Goal: Task Accomplishment & Management: Use online tool/utility

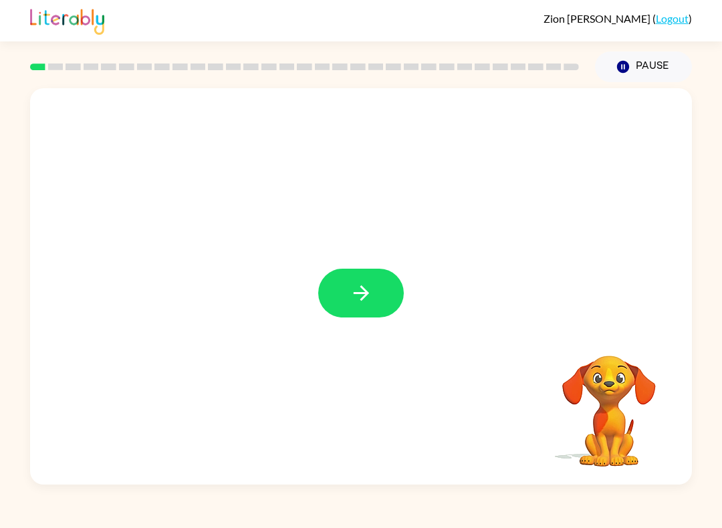
click at [347, 283] on button "button" at bounding box center [361, 293] width 86 height 49
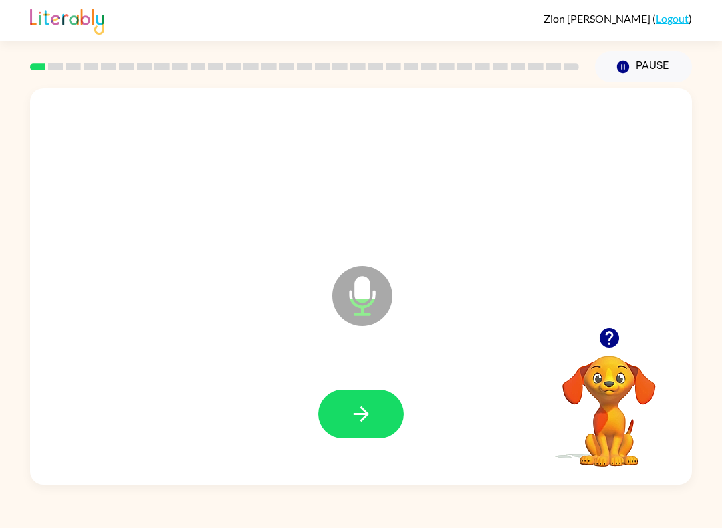
click at [349, 379] on div at bounding box center [361, 414] width 636 height 114
click at [335, 419] on button "button" at bounding box center [361, 414] width 86 height 49
click at [341, 423] on button "button" at bounding box center [361, 414] width 86 height 49
click at [356, 416] on icon "button" at bounding box center [361, 414] width 23 height 23
click at [359, 427] on button "button" at bounding box center [361, 414] width 86 height 49
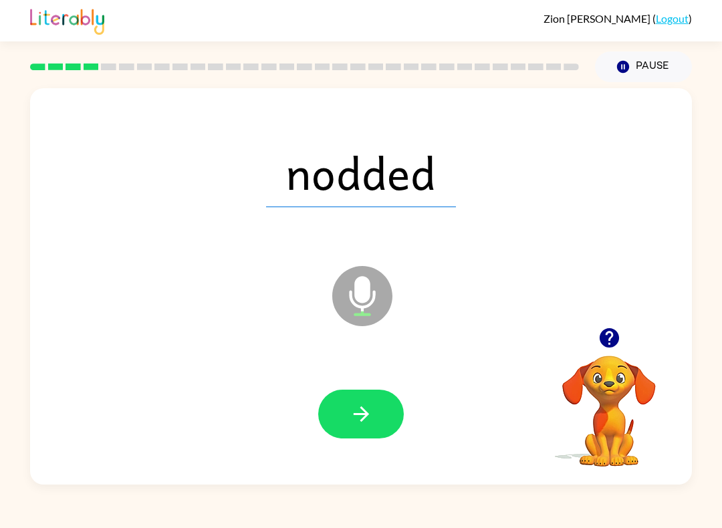
click at [351, 434] on button "button" at bounding box center [361, 414] width 86 height 49
click at [347, 411] on button "button" at bounding box center [361, 414] width 86 height 49
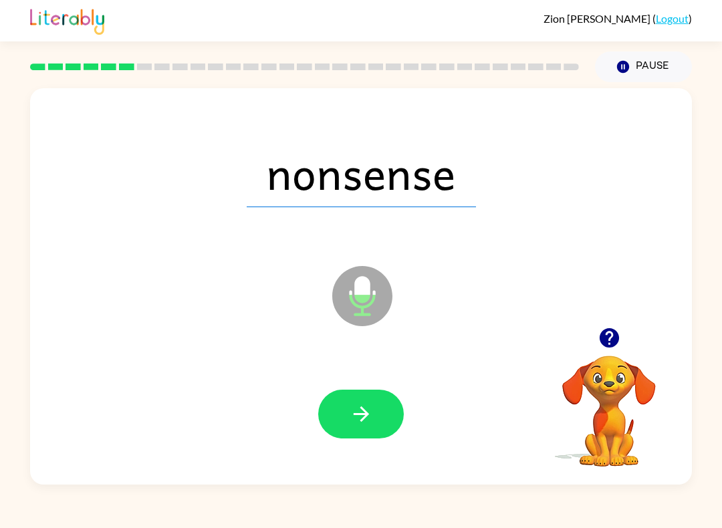
click at [365, 447] on div at bounding box center [361, 414] width 636 height 114
click at [355, 426] on icon "button" at bounding box center [361, 414] width 23 height 23
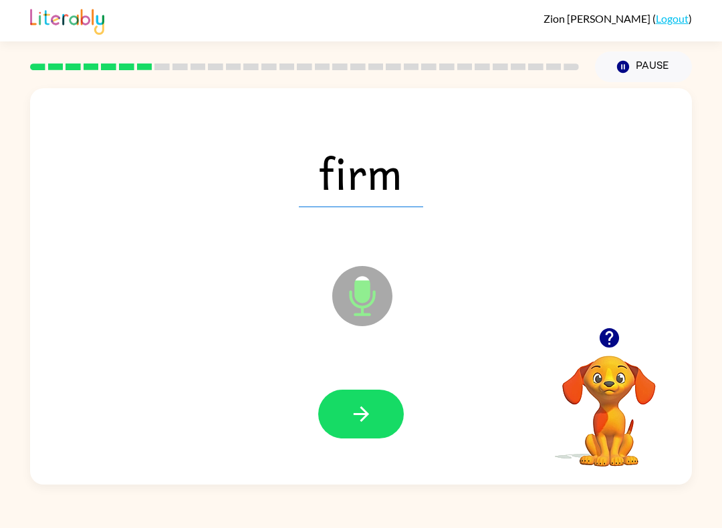
click at [363, 409] on icon "button" at bounding box center [360, 414] width 15 height 15
click at [341, 419] on button "button" at bounding box center [361, 414] width 86 height 49
click at [353, 418] on icon "button" at bounding box center [361, 414] width 23 height 23
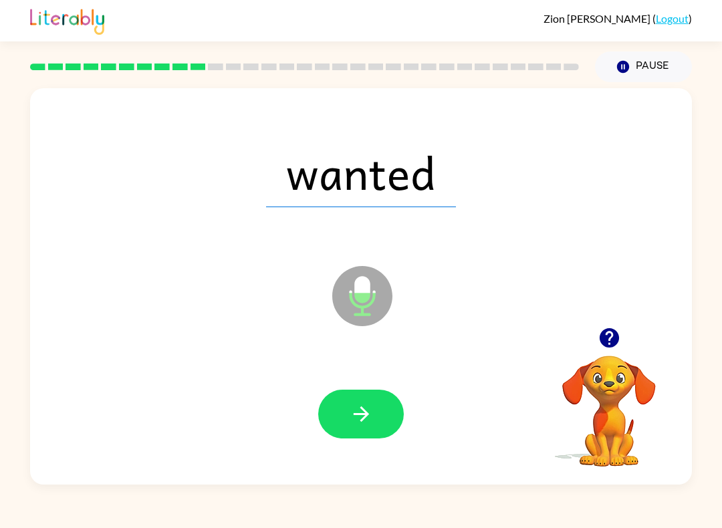
click at [338, 438] on button "button" at bounding box center [361, 414] width 86 height 49
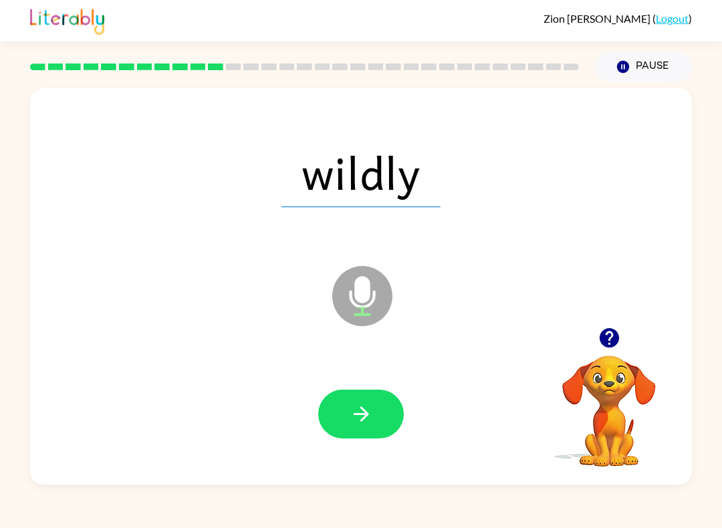
click at [357, 427] on button "button" at bounding box center [361, 414] width 86 height 49
click at [352, 437] on button "button" at bounding box center [361, 414] width 86 height 49
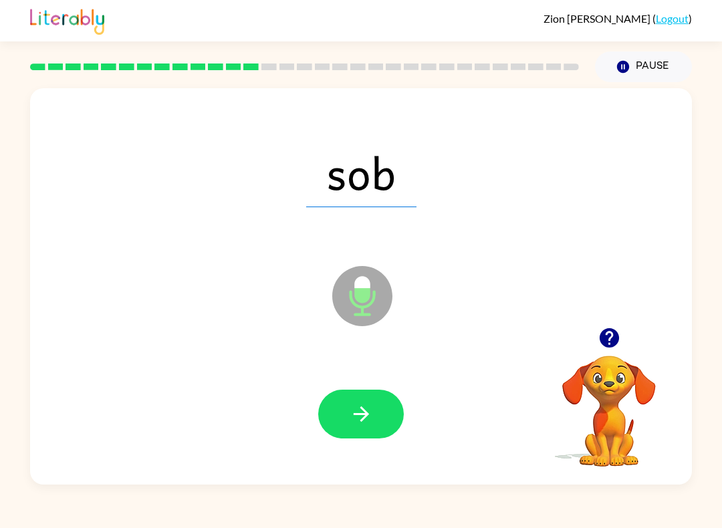
click at [349, 417] on button "button" at bounding box center [361, 414] width 86 height 49
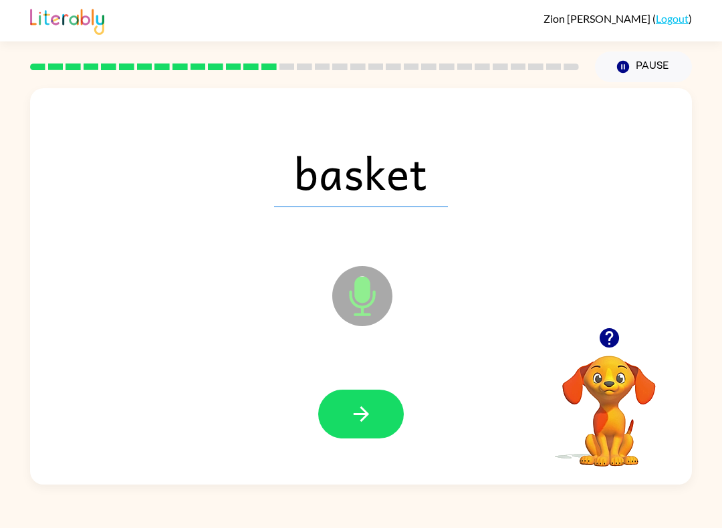
click at [350, 424] on icon "button" at bounding box center [361, 414] width 23 height 23
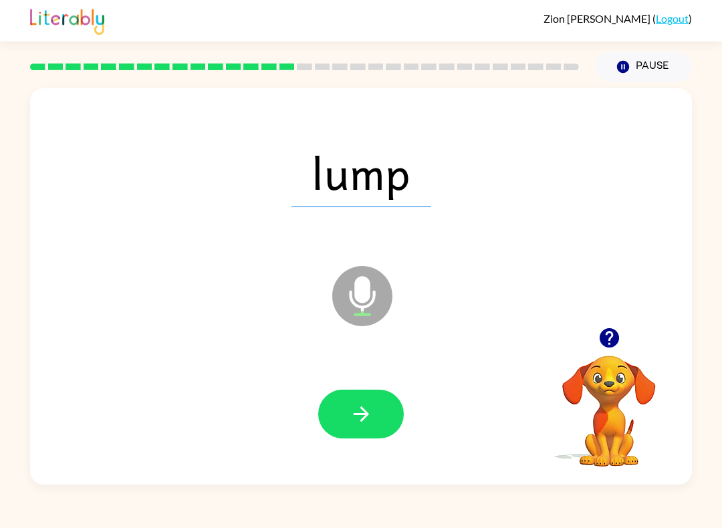
click at [359, 431] on button "button" at bounding box center [361, 414] width 86 height 49
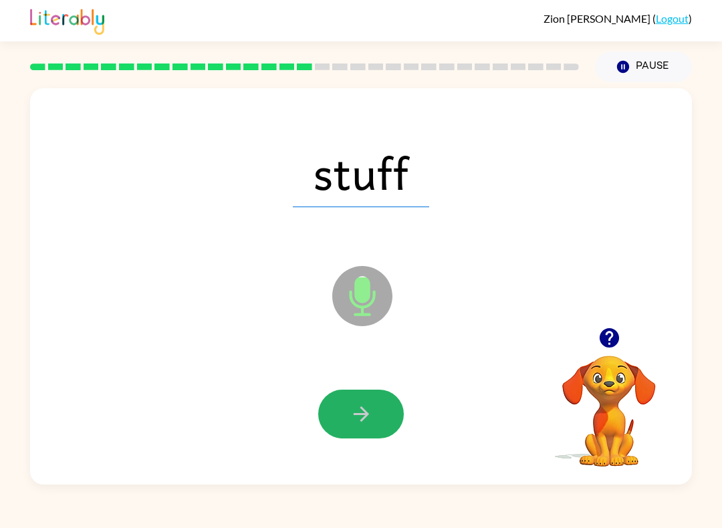
click at [354, 427] on button "button" at bounding box center [361, 414] width 86 height 49
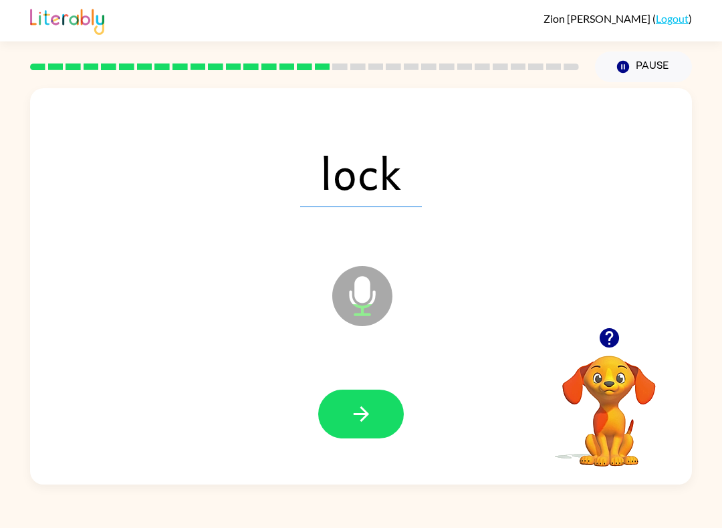
click at [335, 416] on button "button" at bounding box center [361, 414] width 86 height 49
click at [347, 423] on button "button" at bounding box center [361, 414] width 86 height 49
click at [349, 427] on button "button" at bounding box center [361, 414] width 86 height 49
click at [349, 410] on button "button" at bounding box center [361, 414] width 86 height 49
click at [349, 427] on button "button" at bounding box center [361, 414] width 86 height 49
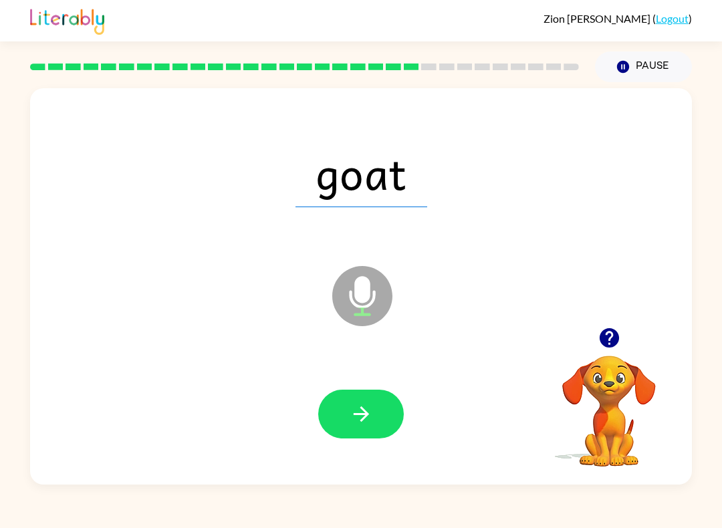
click at [353, 426] on icon "button" at bounding box center [361, 414] width 23 height 23
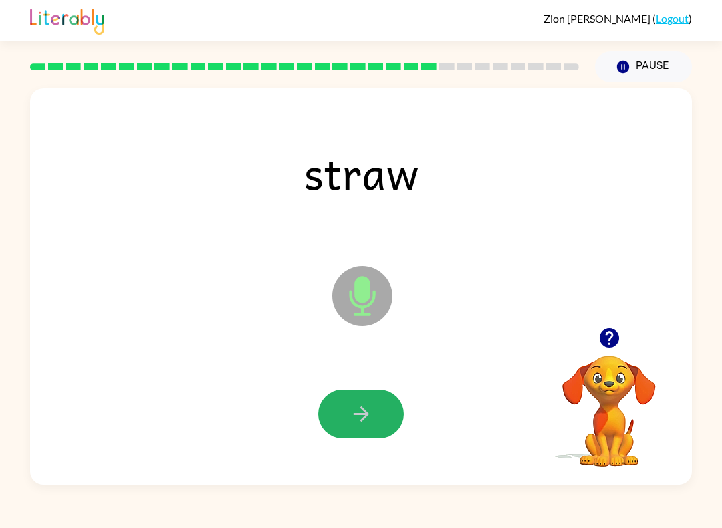
click at [331, 413] on button "button" at bounding box center [361, 414] width 86 height 49
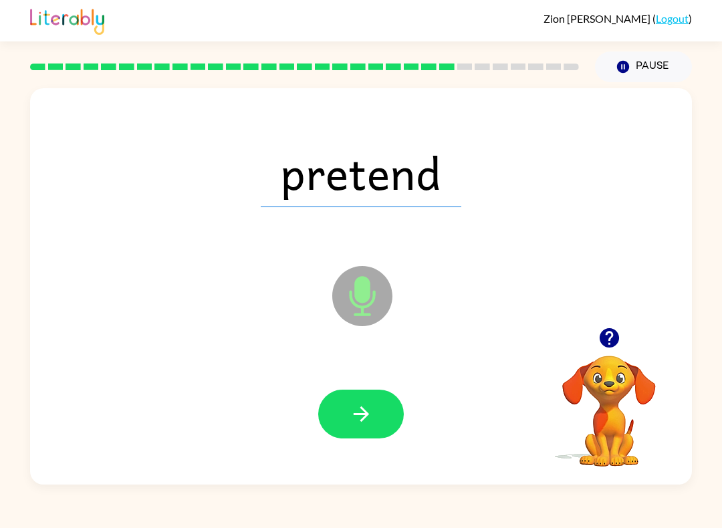
click at [354, 430] on button "button" at bounding box center [361, 414] width 86 height 49
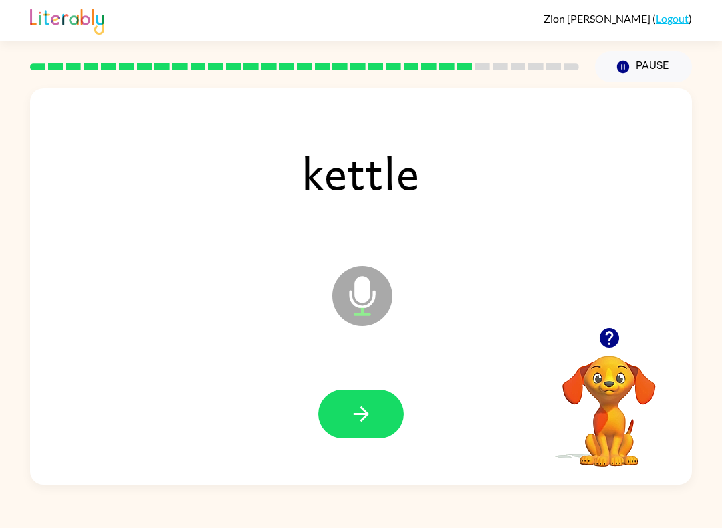
click at [355, 415] on icon "button" at bounding box center [360, 414] width 15 height 15
click at [366, 405] on icon "button" at bounding box center [361, 414] width 23 height 23
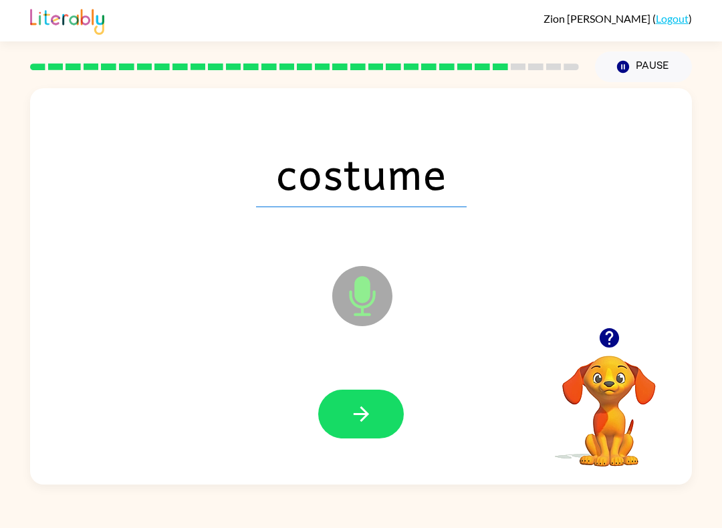
click at [352, 413] on icon "button" at bounding box center [361, 414] width 23 height 23
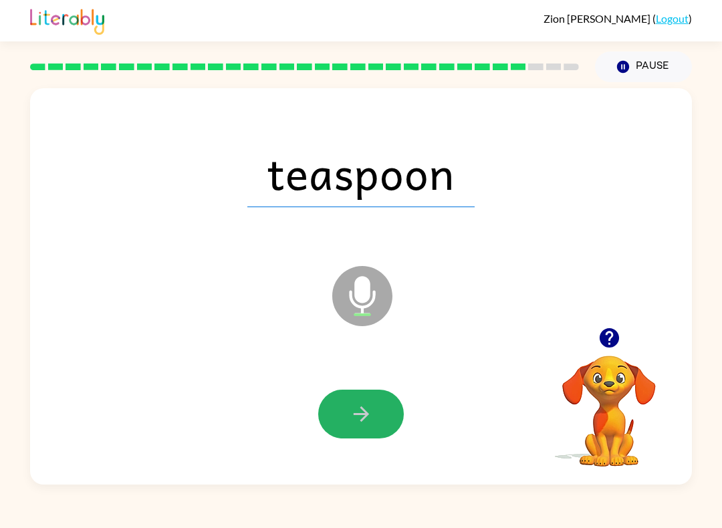
click at [350, 408] on icon "button" at bounding box center [361, 414] width 23 height 23
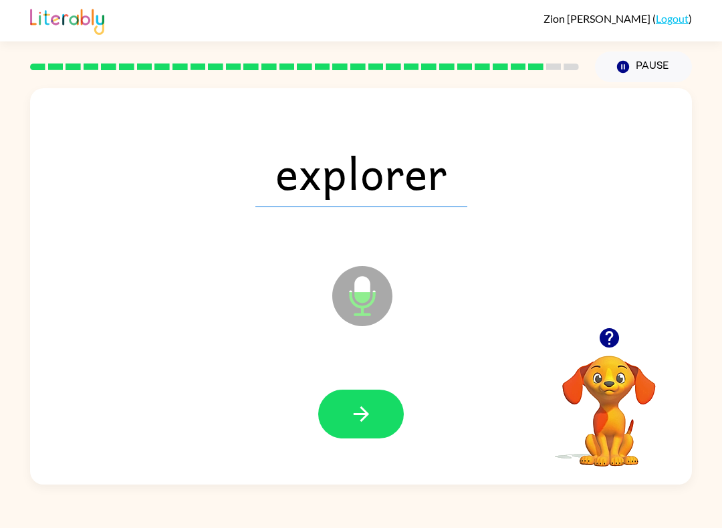
click at [362, 415] on icon "button" at bounding box center [360, 414] width 15 height 15
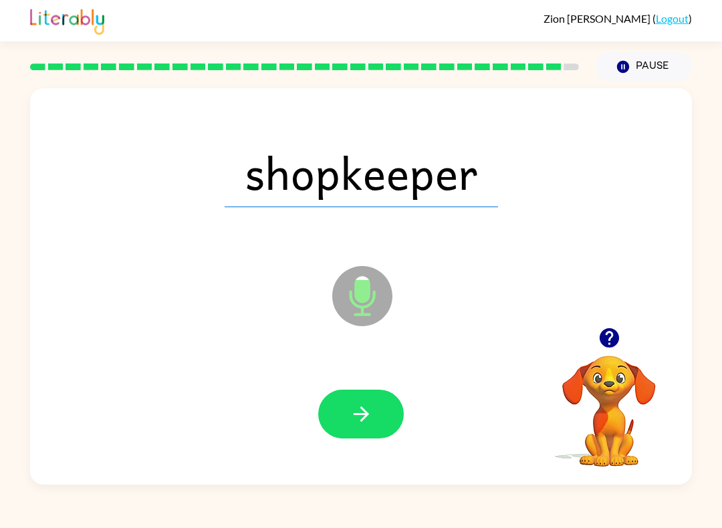
click at [359, 414] on icon "button" at bounding box center [361, 414] width 23 height 23
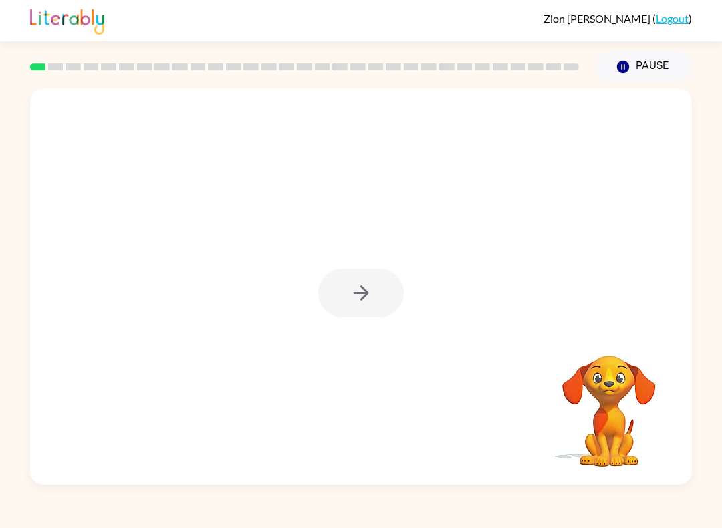
click at [377, 285] on div at bounding box center [361, 293] width 86 height 49
click at [375, 293] on button "button" at bounding box center [361, 293] width 86 height 49
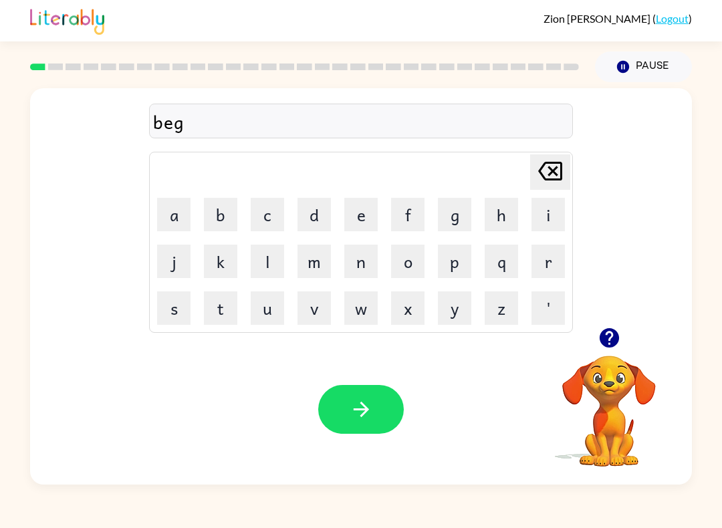
click at [370, 405] on icon "button" at bounding box center [361, 409] width 23 height 23
click at [316, 223] on button "d" at bounding box center [314, 214] width 33 height 33
click at [369, 411] on icon "button" at bounding box center [360, 409] width 15 height 15
click at [371, 417] on icon "button" at bounding box center [361, 409] width 23 height 23
click at [368, 405] on icon "button" at bounding box center [361, 409] width 23 height 23
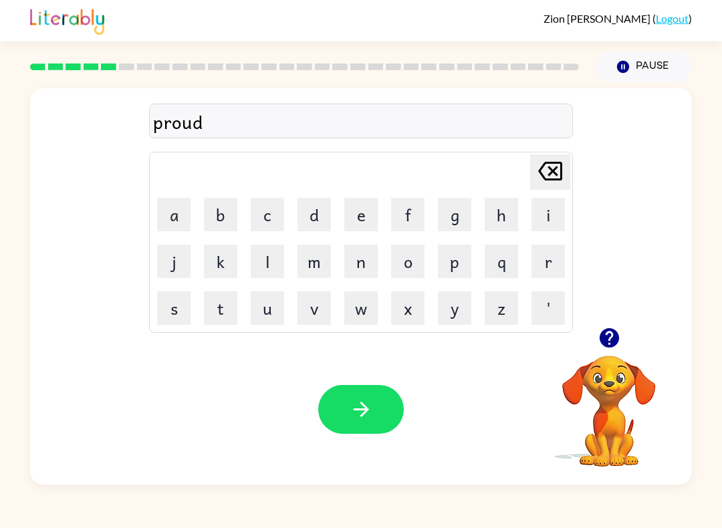
click at [367, 410] on icon "button" at bounding box center [360, 409] width 15 height 15
click at [375, 401] on button "button" at bounding box center [361, 409] width 86 height 49
click at [177, 205] on button "a" at bounding box center [173, 214] width 33 height 33
click at [365, 269] on button "n" at bounding box center [361, 261] width 33 height 33
click at [367, 401] on icon "button" at bounding box center [361, 409] width 23 height 23
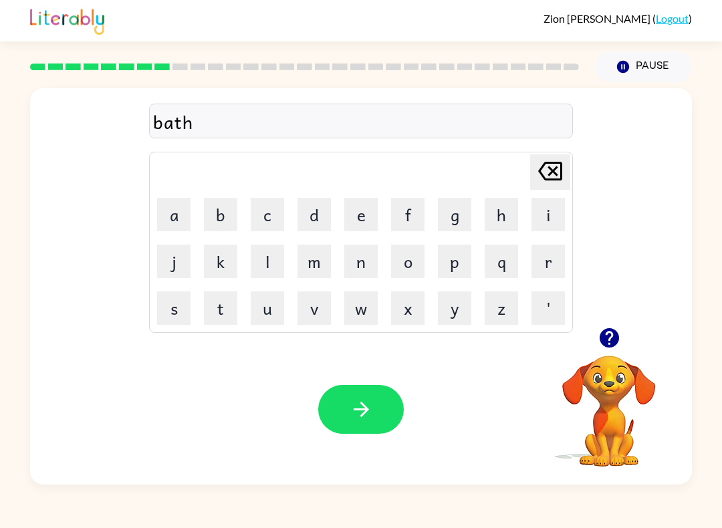
click at [359, 405] on icon "button" at bounding box center [361, 409] width 23 height 23
click at [361, 421] on icon "button" at bounding box center [361, 409] width 23 height 23
click at [381, 412] on button "button" at bounding box center [361, 409] width 86 height 49
click at [369, 383] on div "Your browser must support playing .mp4 files to use Literably. Please try using…" at bounding box center [361, 409] width 662 height 151
click at [367, 406] on icon "button" at bounding box center [361, 409] width 23 height 23
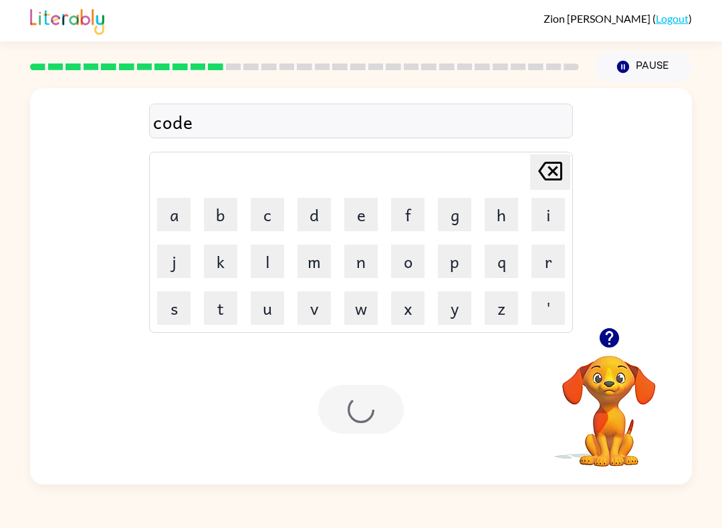
click at [367, 405] on div at bounding box center [361, 409] width 86 height 49
click at [354, 421] on div at bounding box center [361, 409] width 86 height 49
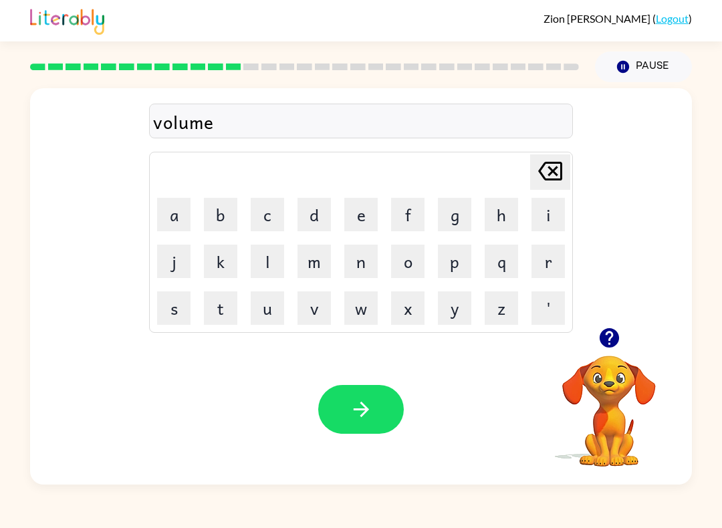
click at [372, 428] on button "button" at bounding box center [361, 409] width 86 height 49
click at [372, 408] on icon "button" at bounding box center [361, 409] width 23 height 23
click at [359, 422] on button "button" at bounding box center [361, 409] width 86 height 49
click at [368, 413] on icon "button" at bounding box center [361, 409] width 23 height 23
click at [618, 349] on icon "button" at bounding box center [609, 337] width 23 height 23
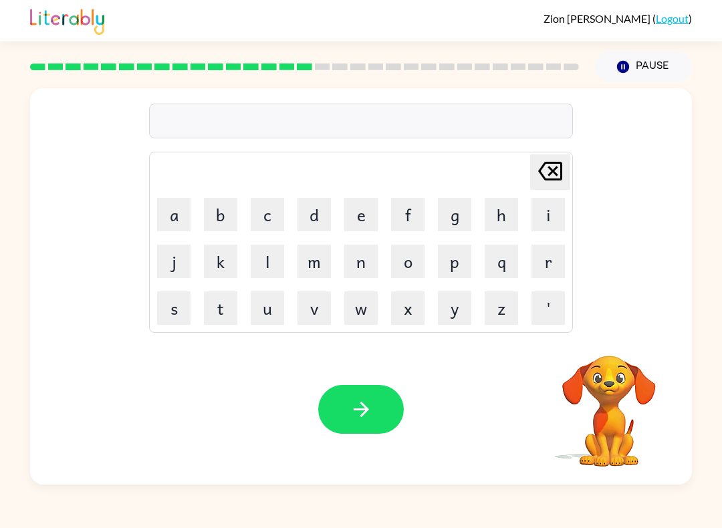
click at [615, 379] on video "Your browser must support playing .mp4 files to use Literably. Please try using…" at bounding box center [610, 402] width 134 height 134
click at [362, 425] on button "button" at bounding box center [361, 409] width 86 height 49
click at [467, 105] on div at bounding box center [361, 121] width 424 height 35
click at [84, 401] on div "Your browser must support playing .mp4 files to use Literably. Please try using…" at bounding box center [361, 409] width 662 height 151
click at [644, 70] on button "Pause Pause" at bounding box center [643, 67] width 97 height 31
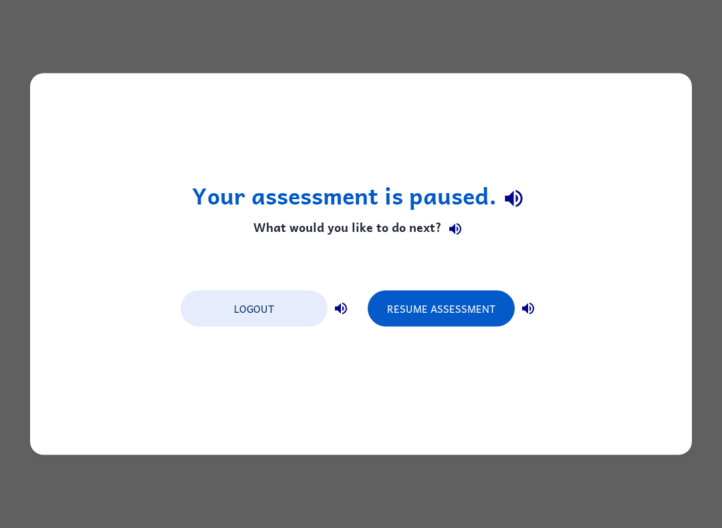
click at [458, 312] on button "Resume Assessment" at bounding box center [441, 309] width 147 height 36
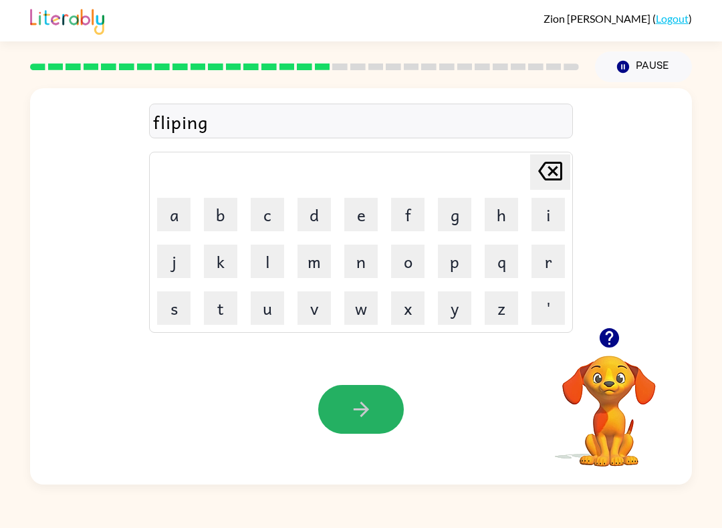
click at [363, 414] on icon "button" at bounding box center [360, 409] width 15 height 15
click at [363, 413] on div at bounding box center [361, 409] width 86 height 49
click at [369, 421] on div at bounding box center [361, 409] width 86 height 49
click at [368, 421] on div at bounding box center [361, 409] width 86 height 49
click at [376, 411] on div at bounding box center [361, 409] width 86 height 49
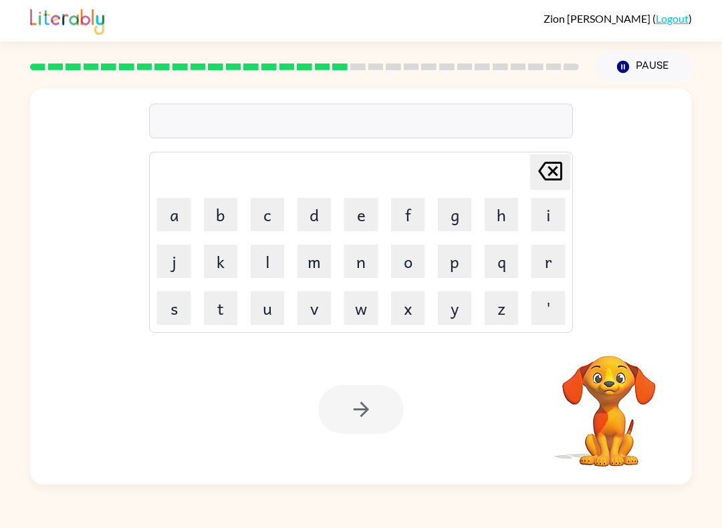
click at [359, 427] on div at bounding box center [361, 409] width 86 height 49
click at [357, 421] on div at bounding box center [361, 409] width 86 height 49
click at [355, 424] on div at bounding box center [361, 409] width 86 height 49
click at [369, 407] on div at bounding box center [361, 409] width 86 height 49
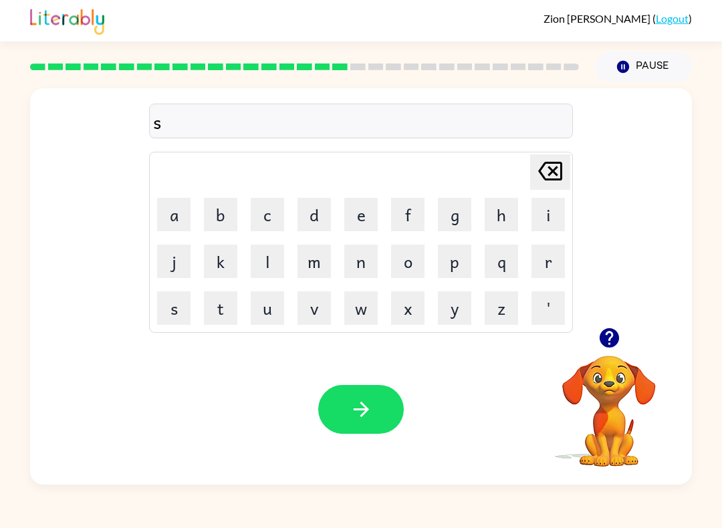
click at [361, 268] on button "n" at bounding box center [361, 261] width 33 height 33
click at [407, 270] on button "o" at bounding box center [407, 261] width 33 height 33
click at [550, 268] on button "r" at bounding box center [548, 261] width 33 height 33
click at [547, 267] on button "r" at bounding box center [548, 261] width 33 height 33
click at [236, 304] on button "t" at bounding box center [220, 308] width 33 height 33
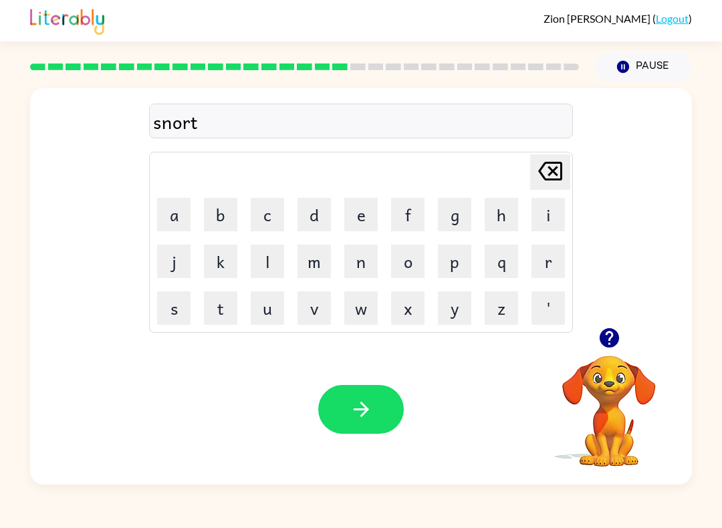
click at [334, 420] on button "button" at bounding box center [361, 409] width 86 height 49
click at [348, 426] on button "button" at bounding box center [361, 409] width 86 height 49
click at [311, 230] on button "d" at bounding box center [314, 214] width 33 height 33
click at [553, 230] on button "i" at bounding box center [548, 214] width 33 height 33
click at [173, 317] on button "s" at bounding box center [173, 308] width 33 height 33
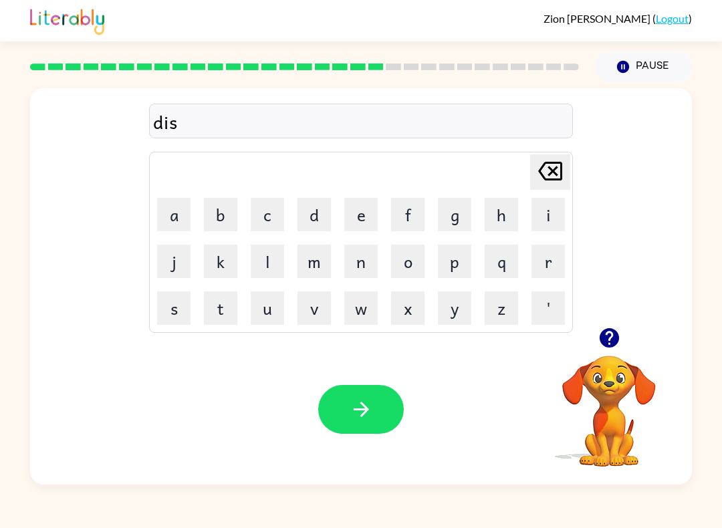
click at [144, 375] on div "Your browser must support playing .mp4 files to use Literably. Please try using…" at bounding box center [361, 409] width 662 height 151
click at [159, 318] on button "s" at bounding box center [173, 308] width 33 height 33
click at [503, 221] on button "h" at bounding box center [501, 214] width 33 height 33
click at [378, 404] on button "button" at bounding box center [361, 409] width 86 height 49
click at [412, 217] on button "f" at bounding box center [407, 214] width 33 height 33
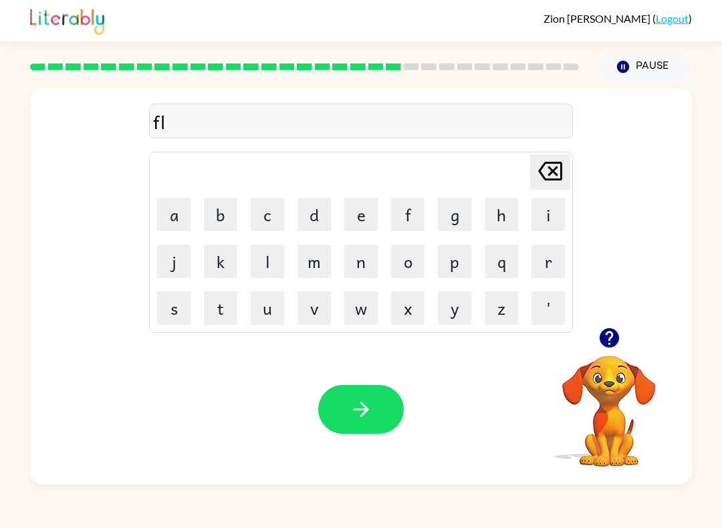
click at [267, 309] on button "u" at bounding box center [267, 308] width 33 height 33
click at [365, 427] on button "button" at bounding box center [361, 409] width 86 height 49
click at [356, 412] on icon "button" at bounding box center [361, 409] width 23 height 23
click at [380, 425] on button "button" at bounding box center [361, 409] width 86 height 49
click at [310, 225] on button "d" at bounding box center [314, 214] width 33 height 33
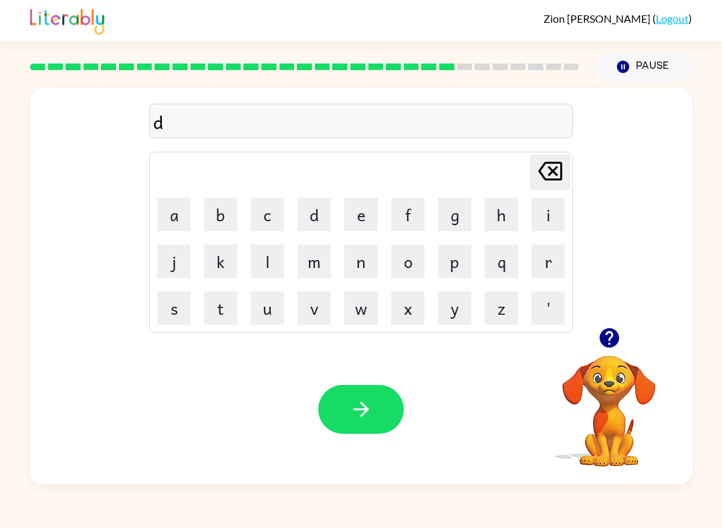
click at [353, 221] on button "e" at bounding box center [361, 214] width 33 height 33
click at [258, 229] on button "c" at bounding box center [267, 214] width 33 height 33
click at [553, 217] on button "i" at bounding box center [548, 214] width 33 height 33
click at [359, 220] on button "e" at bounding box center [361, 214] width 33 height 33
click at [328, 211] on button "d" at bounding box center [314, 214] width 33 height 33
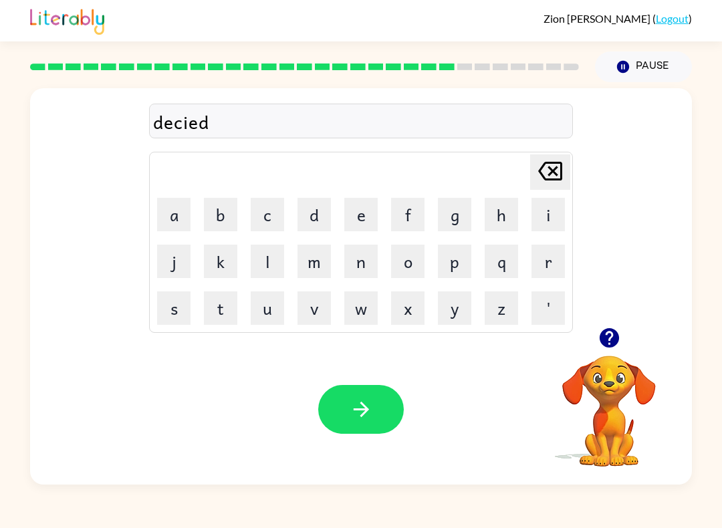
click at [547, 178] on icon "[PERSON_NAME] last character input" at bounding box center [551, 171] width 32 height 32
click at [549, 181] on icon "[PERSON_NAME] last character input" at bounding box center [551, 171] width 32 height 32
click at [362, 265] on button "n" at bounding box center [361, 261] width 33 height 33
click at [383, 416] on button "button" at bounding box center [361, 409] width 86 height 49
click at [256, 246] on button "l" at bounding box center [267, 261] width 33 height 33
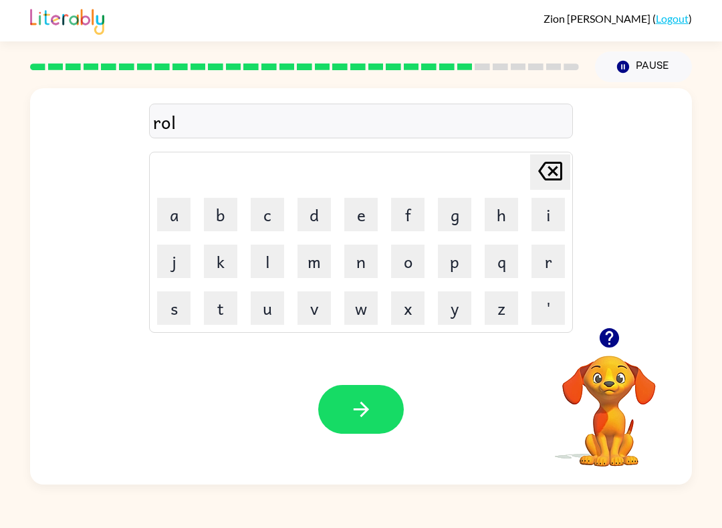
click at [546, 173] on icon "[PERSON_NAME] last character input" at bounding box center [551, 171] width 32 height 32
click at [274, 213] on button "c" at bounding box center [267, 214] width 33 height 33
click at [357, 426] on button "button" at bounding box center [361, 409] width 86 height 49
click at [360, 399] on icon "button" at bounding box center [361, 409] width 23 height 23
click at [374, 411] on button "button" at bounding box center [361, 409] width 86 height 49
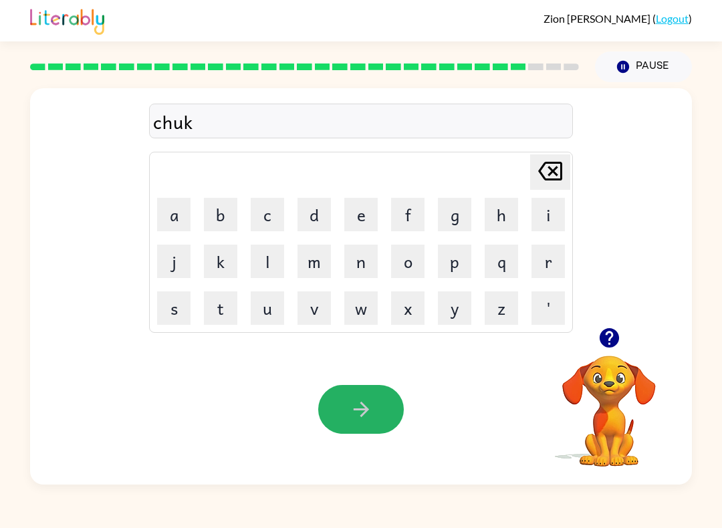
click at [360, 401] on icon "button" at bounding box center [361, 409] width 23 height 23
click at [171, 127] on div "thist" at bounding box center [361, 122] width 416 height 28
click at [369, 409] on icon "button" at bounding box center [361, 409] width 23 height 23
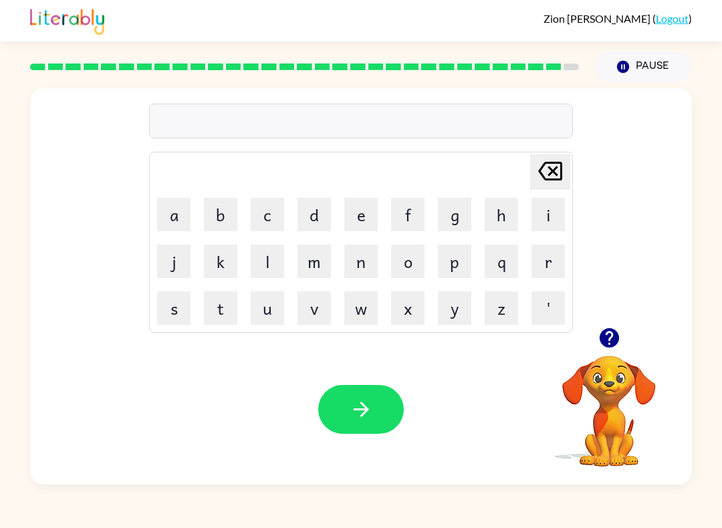
click at [404, 229] on button "f" at bounding box center [407, 214] width 33 height 33
click at [547, 216] on button "i" at bounding box center [548, 214] width 33 height 33
click at [374, 274] on button "n" at bounding box center [361, 261] width 33 height 33
click at [368, 422] on button "button" at bounding box center [361, 409] width 86 height 49
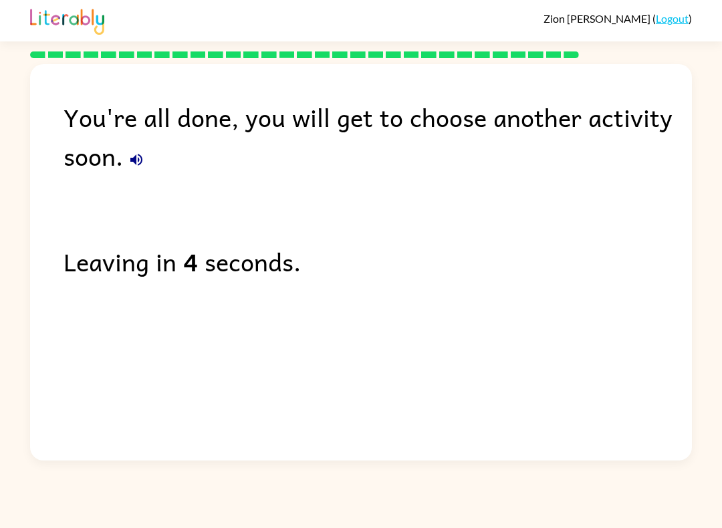
click at [282, 261] on div "Leaving in 4 seconds." at bounding box center [378, 261] width 629 height 39
click at [318, 291] on div "You're all done, you will get to choose another activity soon. Leaving in 4 sec…" at bounding box center [361, 259] width 662 height 390
click at [318, 290] on div "You're all done, you will get to choose another activity soon. Leaving in 4 sec…" at bounding box center [361, 259] width 662 height 390
click at [330, 286] on div "You're all done, you will get to choose another activity soon. Leaving in 3 sec…" at bounding box center [361, 259] width 662 height 390
click at [359, 304] on div "You're all done, you will get to choose another activity soon. Leaving in 3 sec…" at bounding box center [361, 259] width 662 height 390
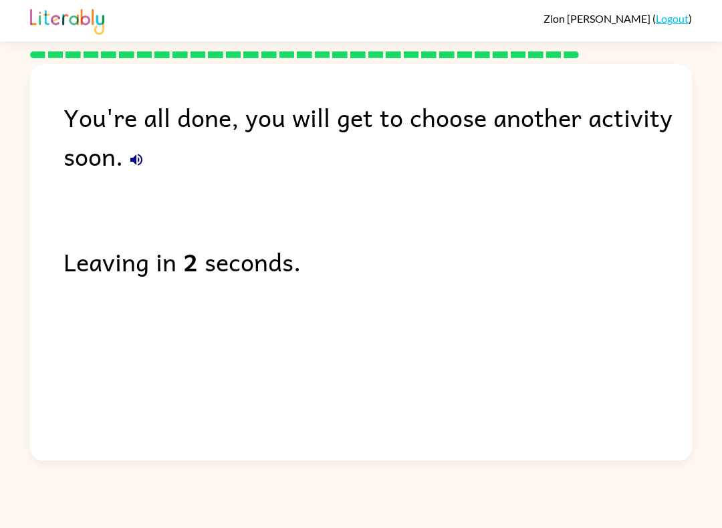
click at [348, 301] on div "You're all done, you will get to choose another activity soon. Leaving in 2 sec…" at bounding box center [361, 259] width 662 height 390
click at [327, 315] on div "You're all done, you will get to choose another activity soon. Leaving in 2 sec…" at bounding box center [361, 259] width 662 height 390
click at [327, 314] on div "You're all done, you will get to choose another activity soon. Leaving in 2 sec…" at bounding box center [361, 259] width 662 height 390
click at [303, 343] on div "You're all done, you will get to choose another activity soon. Leaving in 2 sec…" at bounding box center [361, 259] width 662 height 390
click at [303, 343] on div "You're all done, you will get to choose another activity soon. Leaving in 1 sec…" at bounding box center [361, 259] width 662 height 390
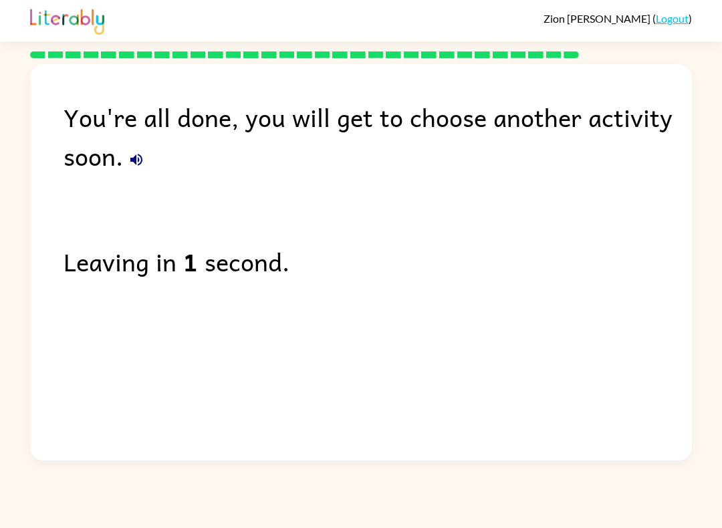
click at [292, 355] on div "You're all done, you will get to choose another activity soon. Leaving in 1 sec…" at bounding box center [361, 259] width 662 height 390
click at [349, 336] on div "You're all done, you will get to choose another activity soon. Leaving in 1 sec…" at bounding box center [361, 259] width 662 height 390
